Goal: Information Seeking & Learning: Check status

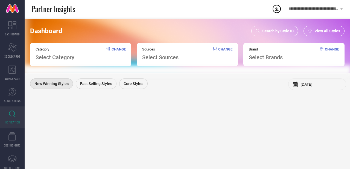
click at [284, 32] on span "Search by Style ID" at bounding box center [278, 31] width 31 height 4
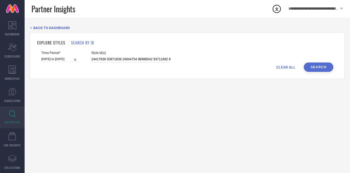
click at [139, 60] on input at bounding box center [130, 59] width 79 height 6
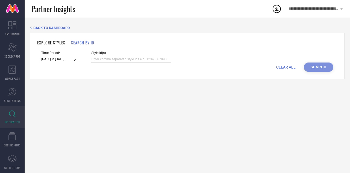
paste input "30464395 30464419 30464416 30464413 30464408 30464399 30464414 30464409 30464405"
type input "30464395 30464419 30464416 30464413 30464408 30464399 30464414 30464409 30464405"
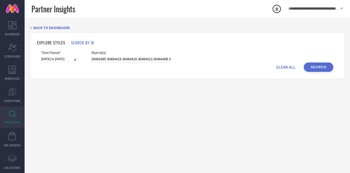
scroll to position [0, 59]
click at [64, 61] on input "[DATE] to [DATE]" at bounding box center [60, 59] width 38 height 6
select select "6"
select select "2025"
select select "7"
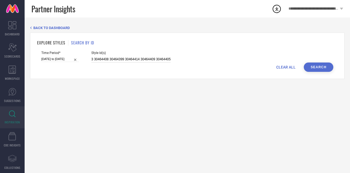
select select "2025"
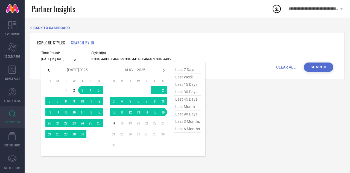
type input "30464395 30464419 30464416 30464413 30464408 30464399 30464414 30464409 30464405"
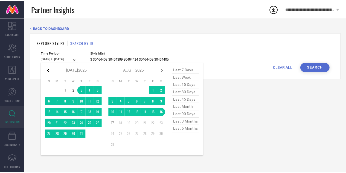
scroll to position [0, 0]
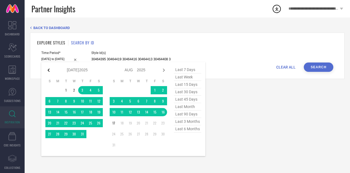
click at [48, 69] on icon at bounding box center [48, 70] width 7 height 7
select select "4"
select select "2025"
select select "5"
select select "2025"
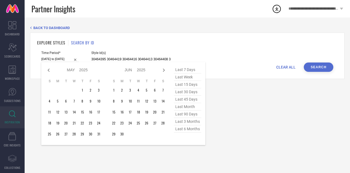
click at [48, 69] on icon at bounding box center [48, 70] width 7 height 7
select select "2"
select select "2025"
select select "3"
select select "2025"
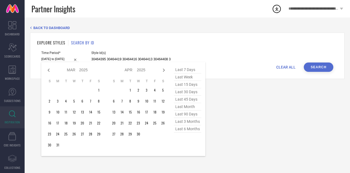
click at [48, 69] on icon at bounding box center [48, 70] width 7 height 7
select select "2025"
select select "1"
select select "2025"
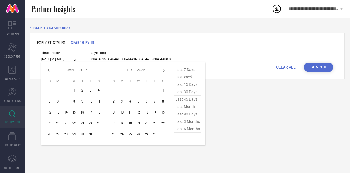
click at [48, 69] on icon at bounding box center [48, 70] width 7 height 7
select select "11"
select select "2024"
select select "2025"
click at [48, 69] on icon at bounding box center [48, 70] width 7 height 7
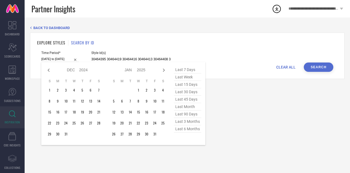
select select "10"
select select "2024"
select select "11"
select select "2024"
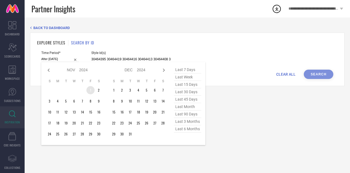
click at [93, 92] on td "1" at bounding box center [91, 90] width 8 height 8
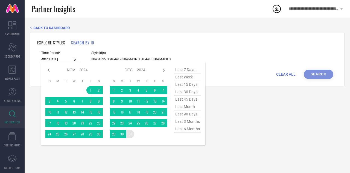
type input "[DATE] to [DATE]"
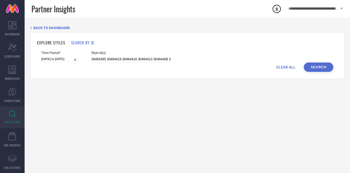
click at [324, 68] on button "Search" at bounding box center [319, 66] width 30 height 9
